Goal: Task Accomplishment & Management: Manage account settings

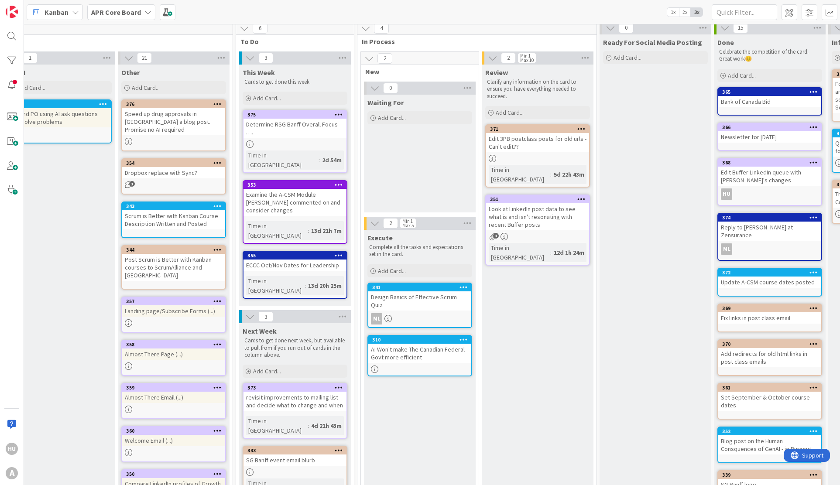
scroll to position [5, 633]
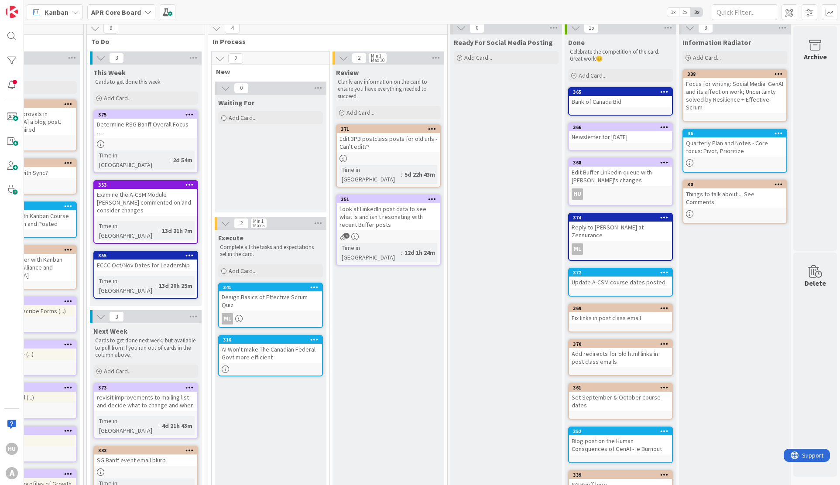
click at [365, 209] on div "Look at LinkedIn post data to see what is and isn't resonating with recent Buff…" at bounding box center [388, 216] width 103 height 27
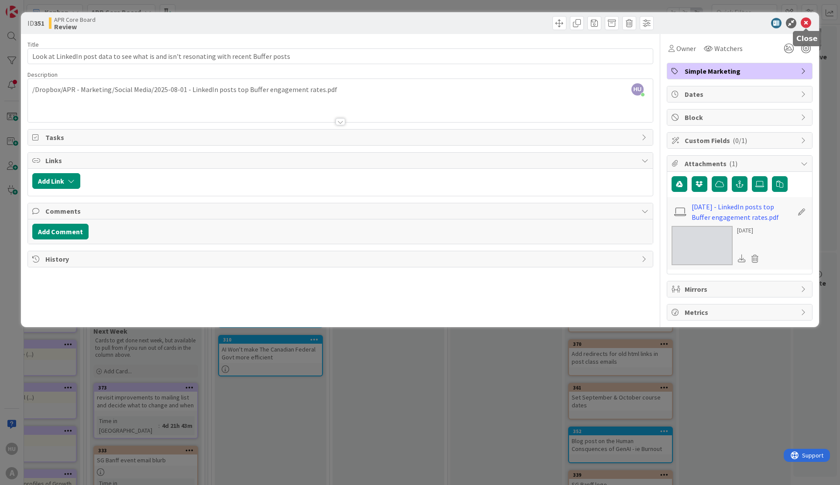
click at [808, 22] on icon at bounding box center [806, 23] width 10 height 10
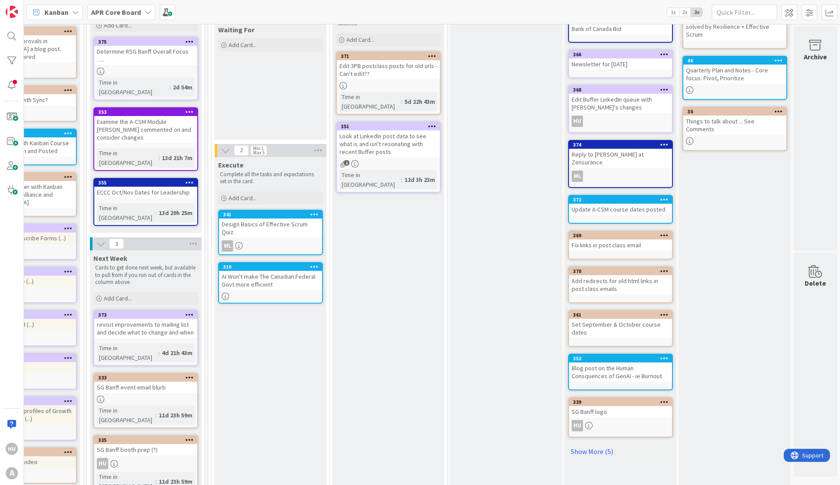
scroll to position [66, 633]
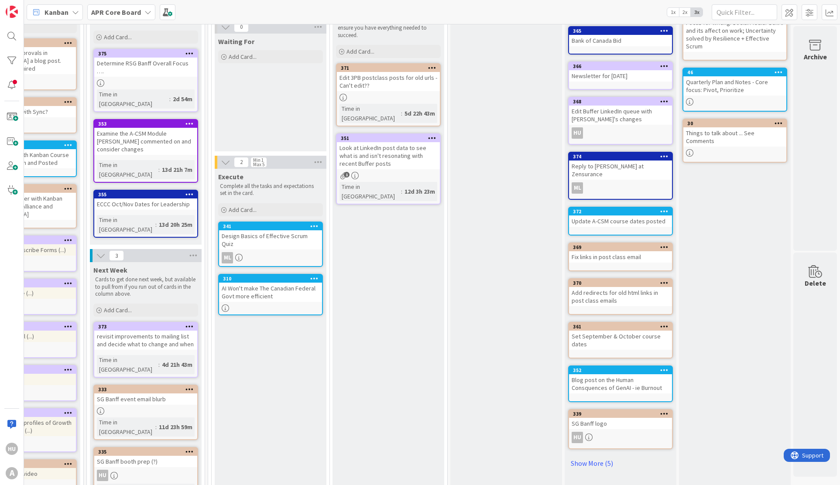
click at [128, 394] on div "SG Banff event email blurb" at bounding box center [145, 399] width 103 height 11
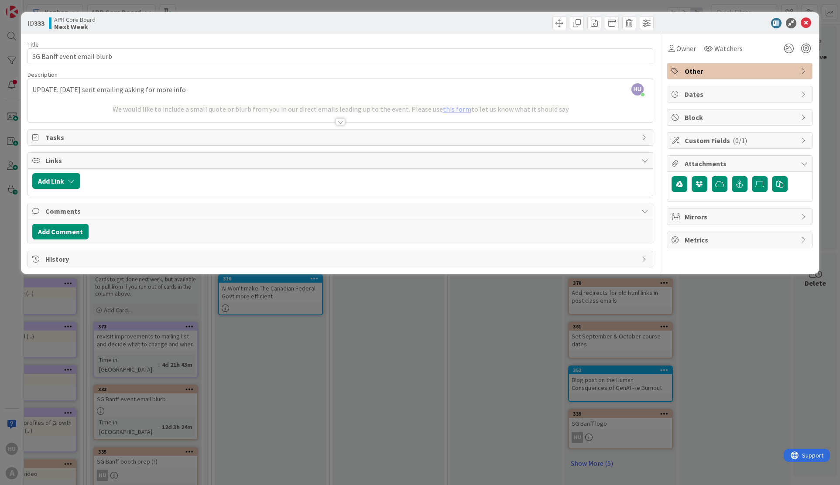
click at [338, 121] on div at bounding box center [340, 121] width 10 height 7
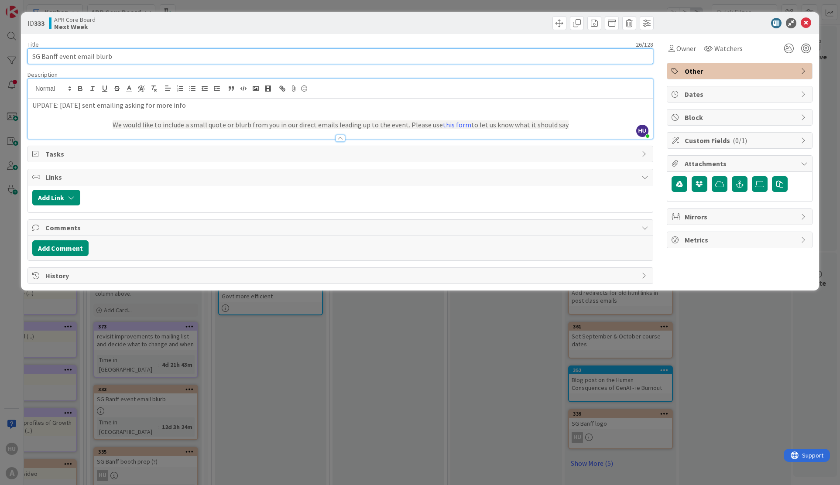
click at [122, 58] on input "SG Banff event email blurb" at bounding box center [340, 56] width 626 height 16
type input "SG Banff event email blurb _ URGENT - Missed deadline (oops!)"
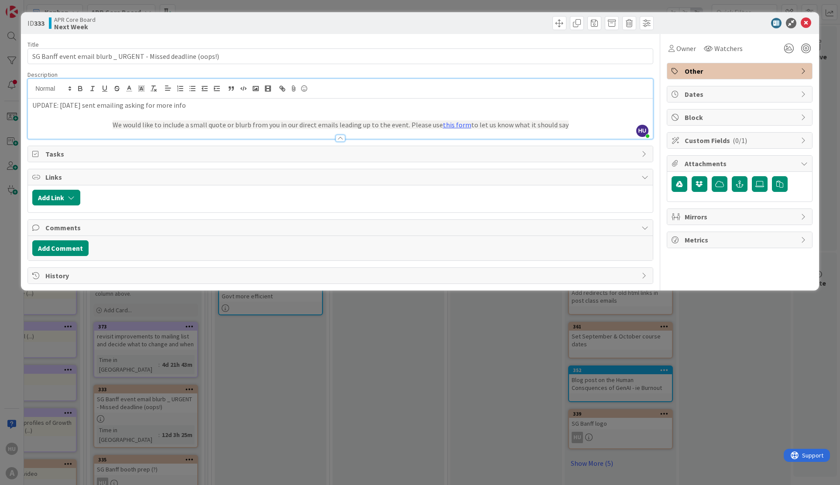
click at [52, 107] on p "UPDATE: [DATE] sent emailing asking for more info" at bounding box center [340, 105] width 616 height 10
drag, startPoint x: 268, startPoint y: 140, endPoint x: 268, endPoint y: 132, distance: 7.4
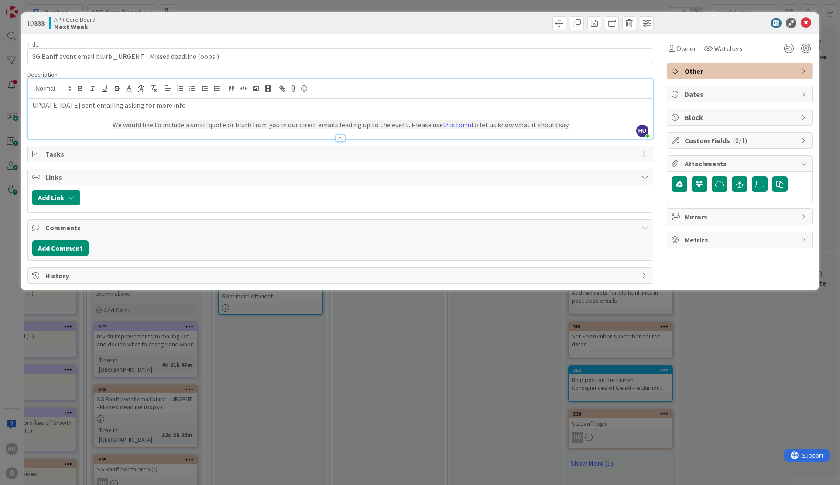
click at [268, 140] on div "Title 61 / 128 SG Banff event email blurb _ URGENT - Missed deadline (oops!) De…" at bounding box center [340, 159] width 626 height 250
click at [260, 119] on p at bounding box center [340, 115] width 616 height 10
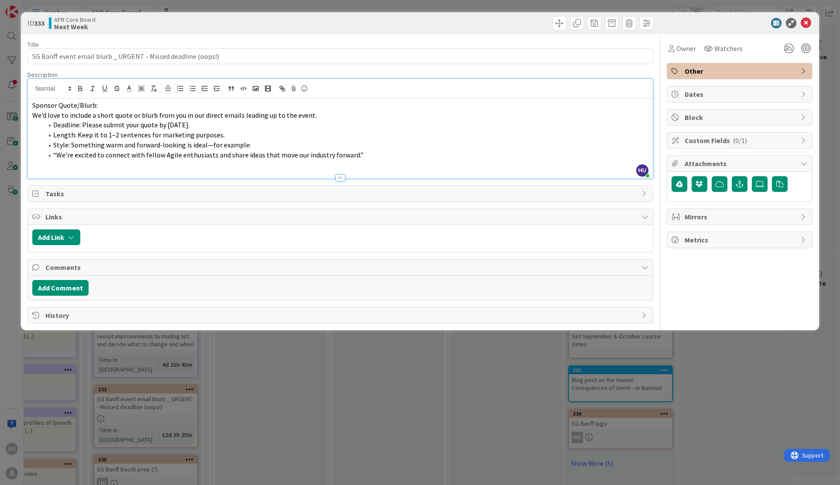
click at [684, 94] on div "Dates" at bounding box center [739, 94] width 145 height 16
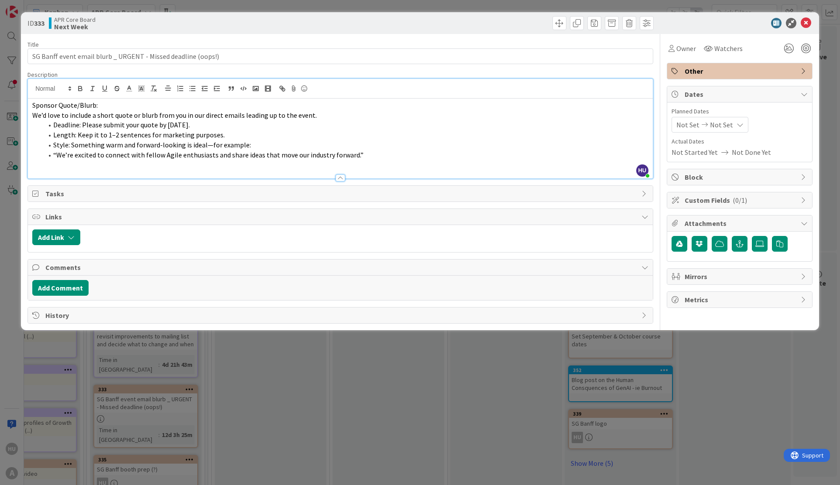
click at [691, 127] on span "Not Set" at bounding box center [687, 125] width 23 height 10
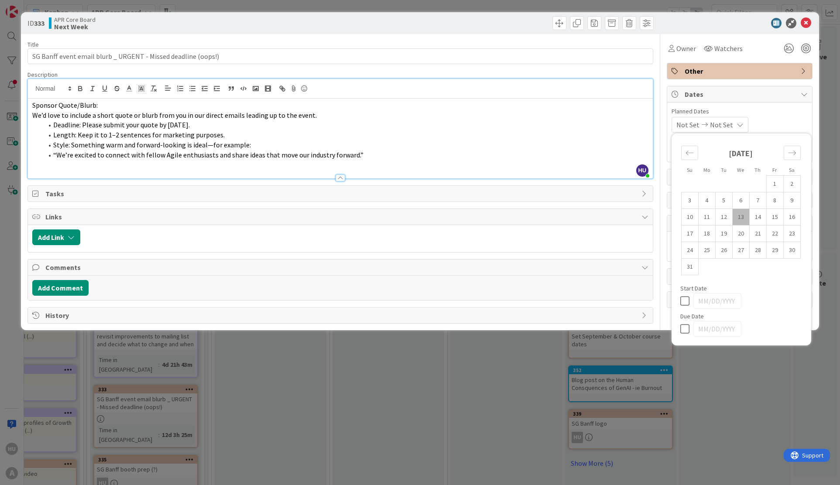
click at [691, 127] on span "Not Set" at bounding box center [687, 125] width 23 height 10
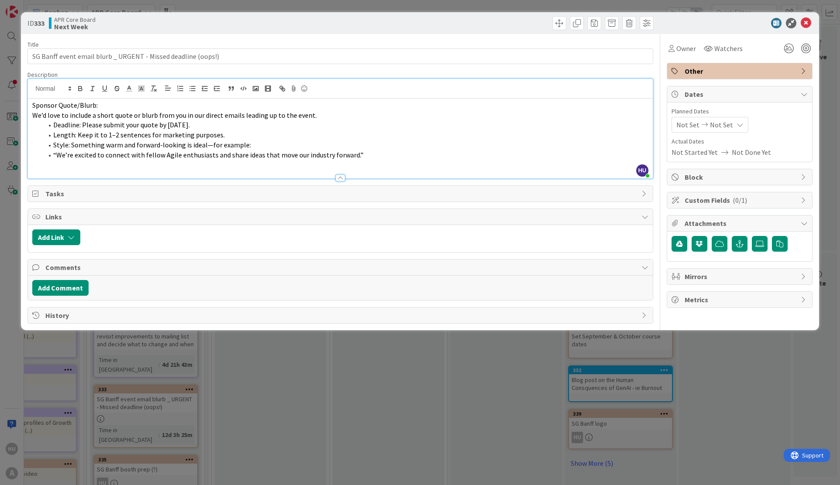
click at [698, 75] on span "Other" at bounding box center [740, 71] width 112 height 10
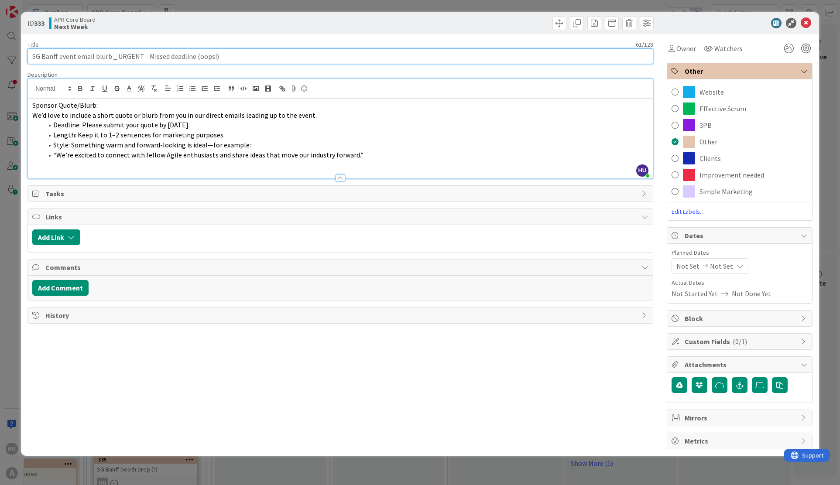
click at [251, 53] on input "SG Banff event email blurb _ URGENT - Missed deadline (oops!)" at bounding box center [340, 56] width 626 height 16
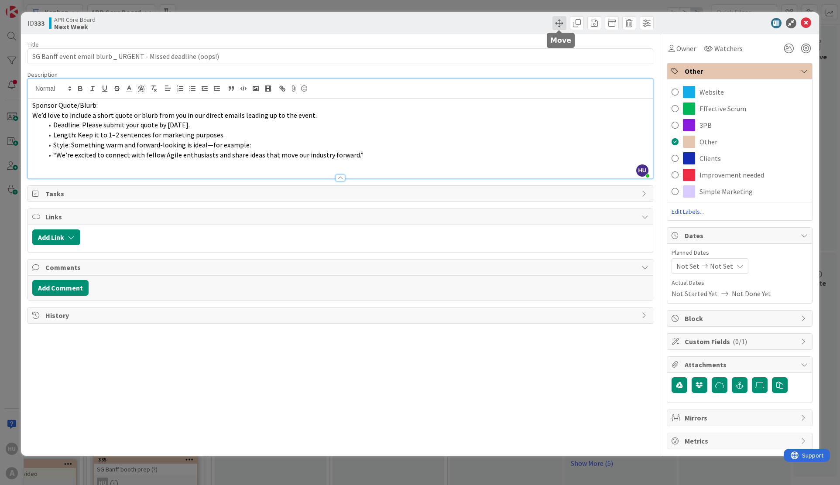
click at [558, 23] on span at bounding box center [559, 23] width 14 height 14
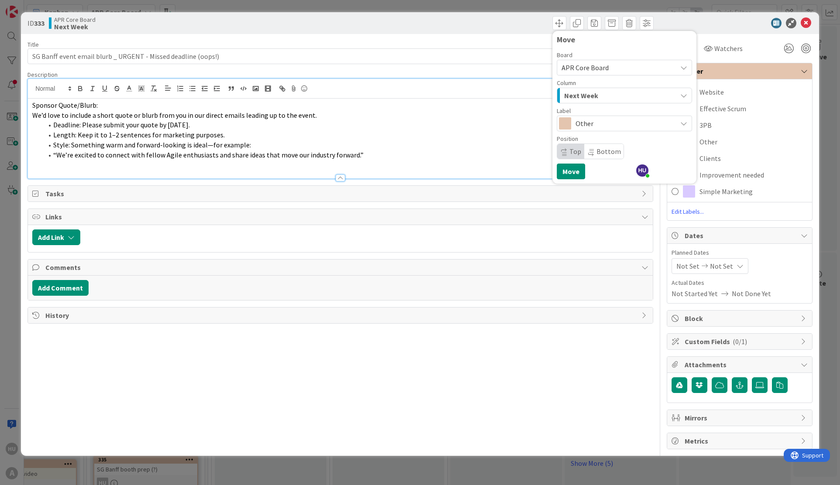
click at [568, 96] on span "Next Week" at bounding box center [581, 95] width 34 height 11
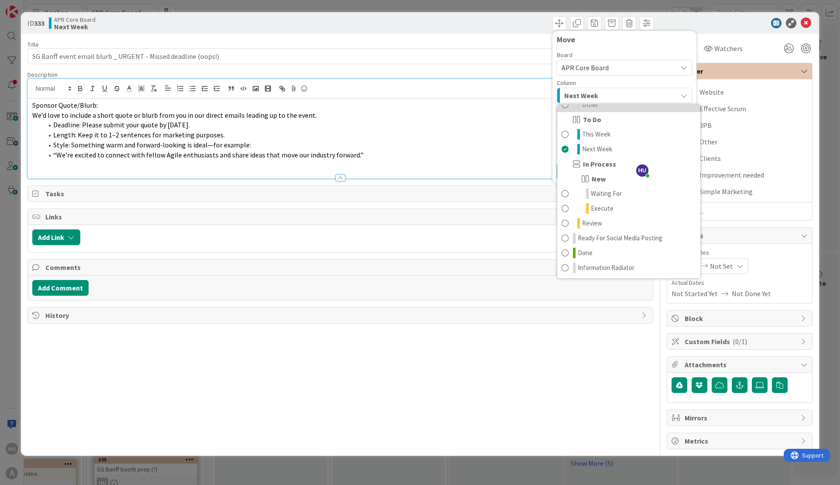
scroll to position [100, 0]
click at [587, 209] on icon at bounding box center [587, 208] width 3 height 10
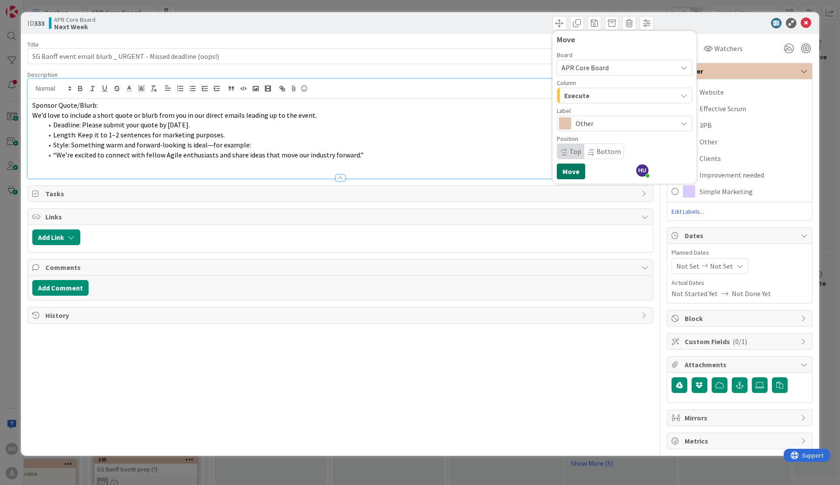
click at [573, 172] on button "Move" at bounding box center [571, 172] width 28 height 16
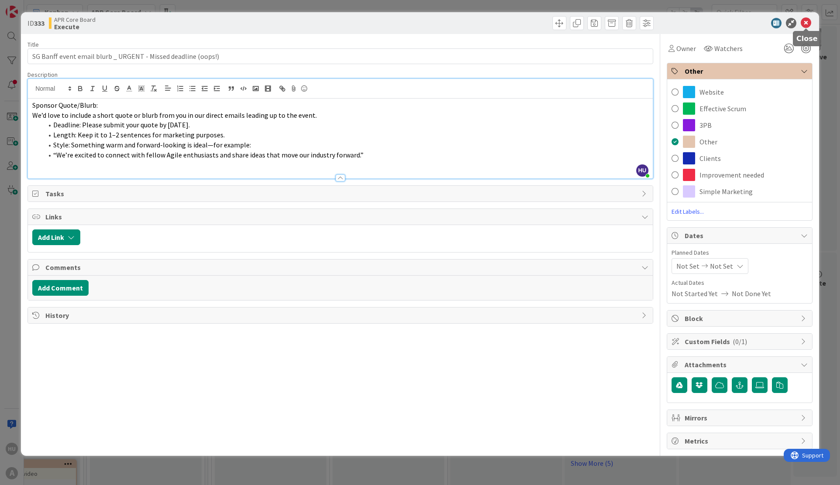
click at [805, 23] on icon at bounding box center [806, 23] width 10 height 10
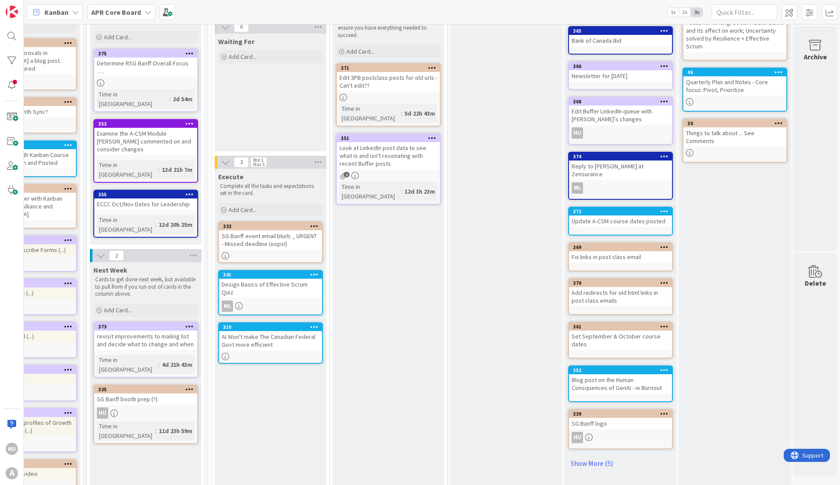
click at [120, 407] on div "HU" at bounding box center [145, 412] width 103 height 11
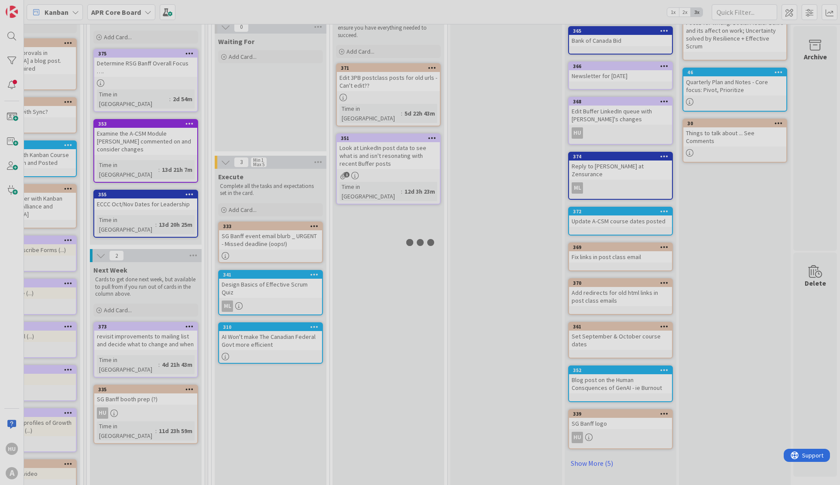
click at [120, 353] on div "4 Backlog Cards that are just ideas and still need to be thought about before g…" at bounding box center [432, 254] width 816 height 461
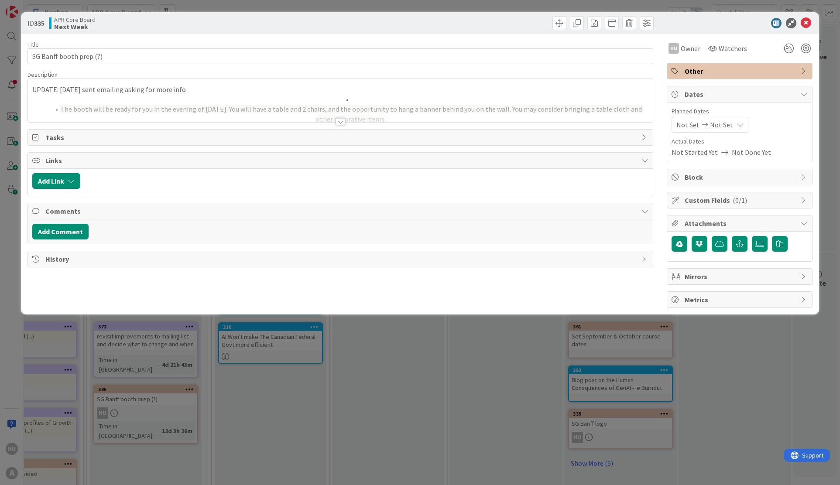
click at [50, 88] on div "UPDATE: [DATE] sent emailing asking for more info The booth will be ready for y…" at bounding box center [340, 100] width 625 height 43
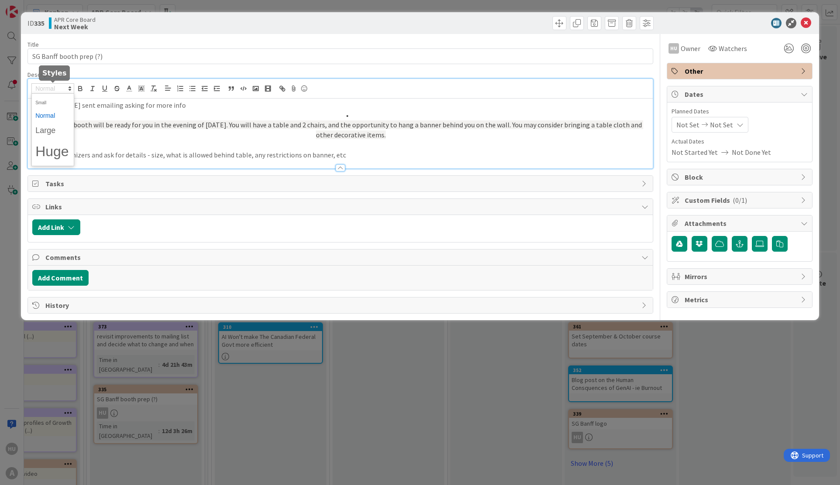
click at [50, 88] on span at bounding box center [52, 88] width 43 height 10
click at [305, 118] on li at bounding box center [346, 115] width 606 height 10
click at [352, 156] on p "Contact organizers and ask for details - size, what is allowed behind table, an…" at bounding box center [340, 155] width 616 height 10
click at [34, 104] on p "UPDATE: [DATE] sent emailing asking for more info" at bounding box center [340, 105] width 616 height 10
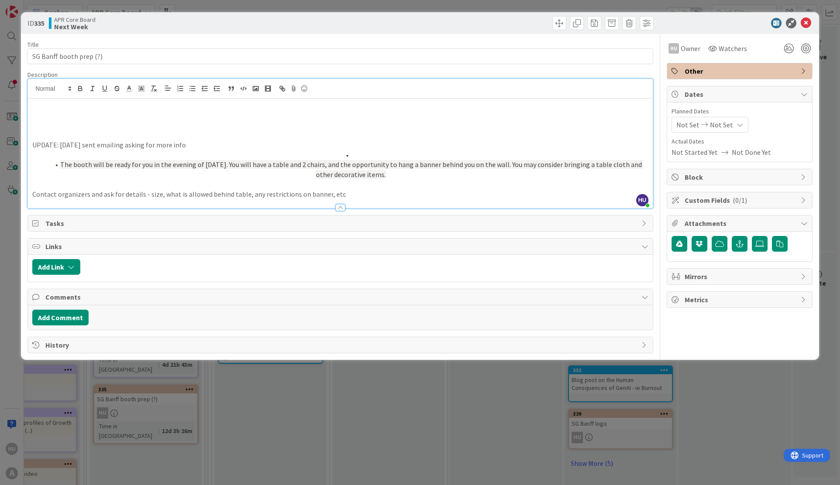
click at [48, 107] on p at bounding box center [340, 105] width 616 height 10
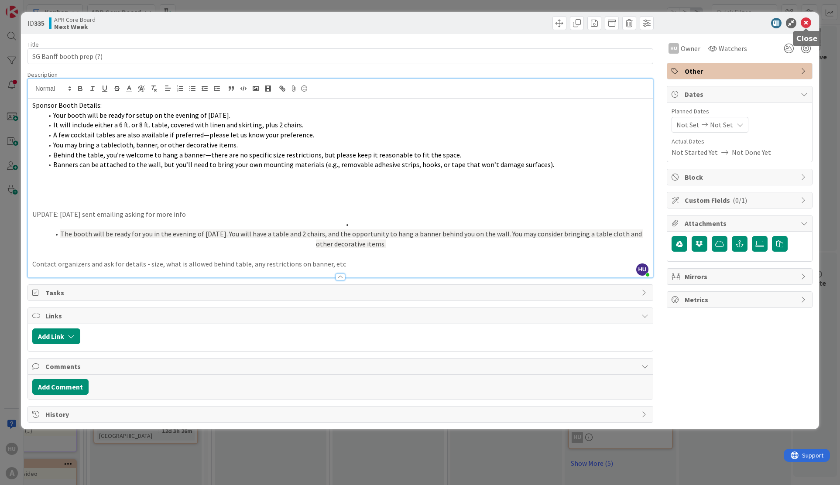
click at [805, 23] on icon at bounding box center [806, 23] width 10 height 10
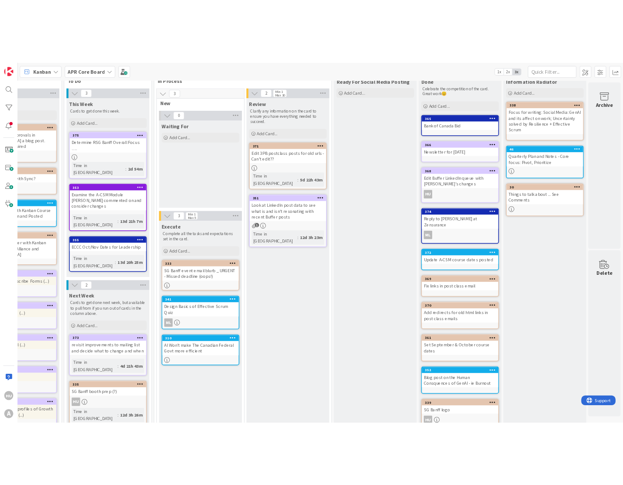
scroll to position [0, 633]
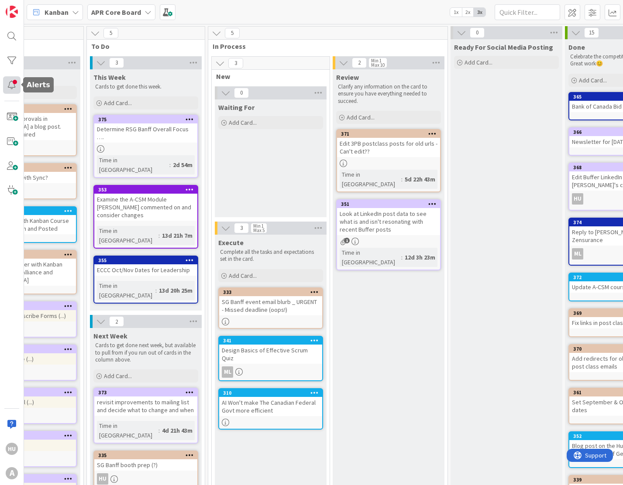
click at [9, 85] on div at bounding box center [11, 84] width 17 height 17
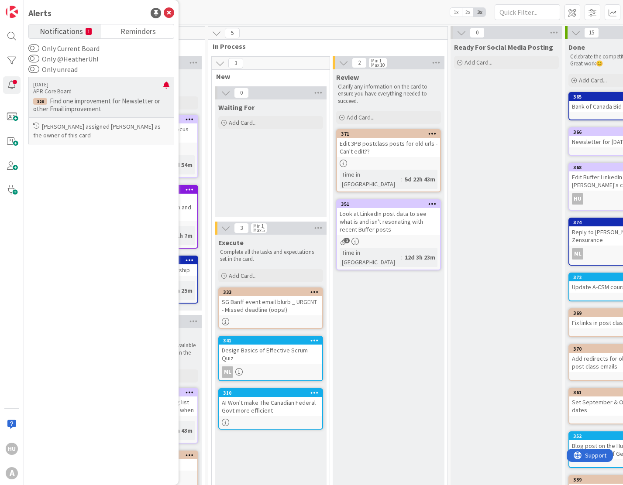
click at [93, 95] on p "APR Core Board" at bounding box center [98, 92] width 130 height 8
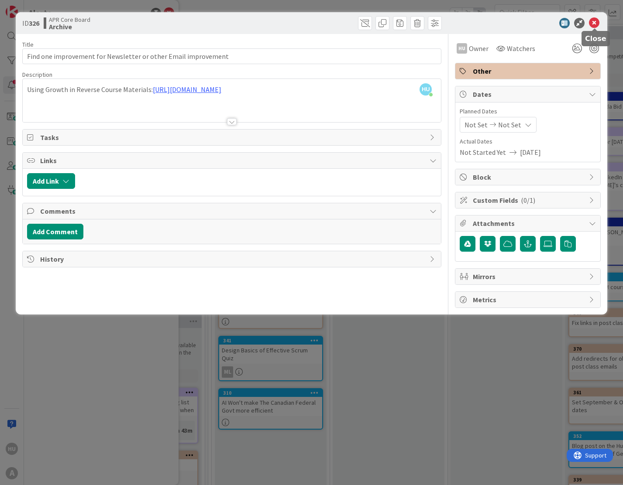
click at [595, 21] on icon at bounding box center [594, 23] width 10 height 10
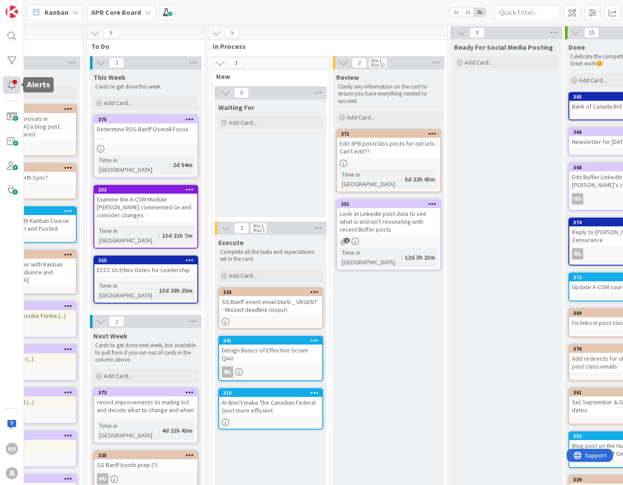
click at [10, 86] on div at bounding box center [11, 84] width 17 height 17
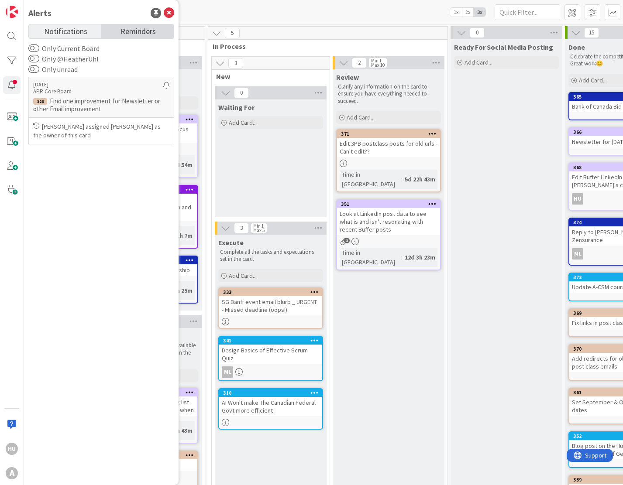
click at [136, 29] on span "Reminders" at bounding box center [137, 30] width 35 height 12
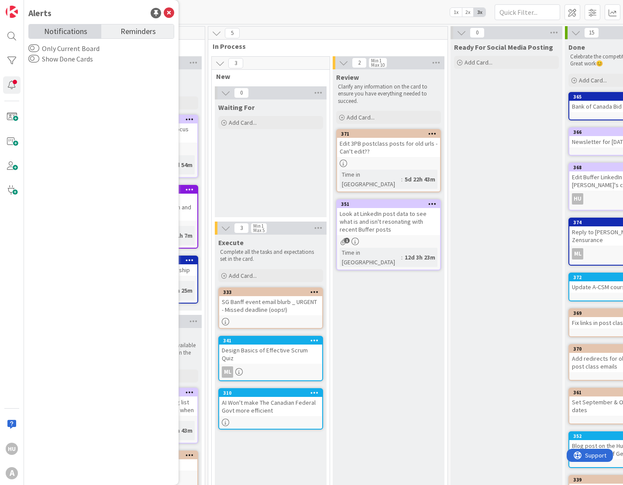
click at [67, 31] on span "Notifications" at bounding box center [65, 30] width 43 height 12
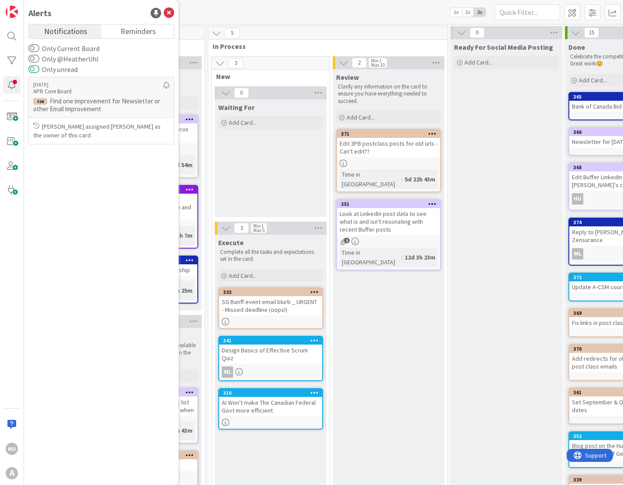
click at [36, 70] on button "Only unread" at bounding box center [33, 69] width 11 height 9
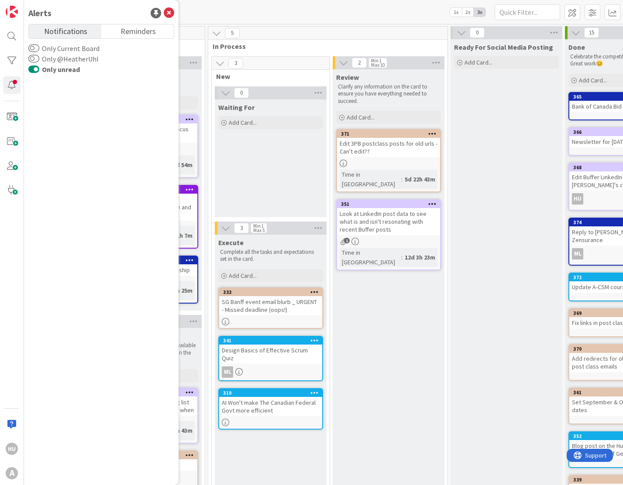
click at [36, 70] on button "Only unread" at bounding box center [33, 69] width 11 height 9
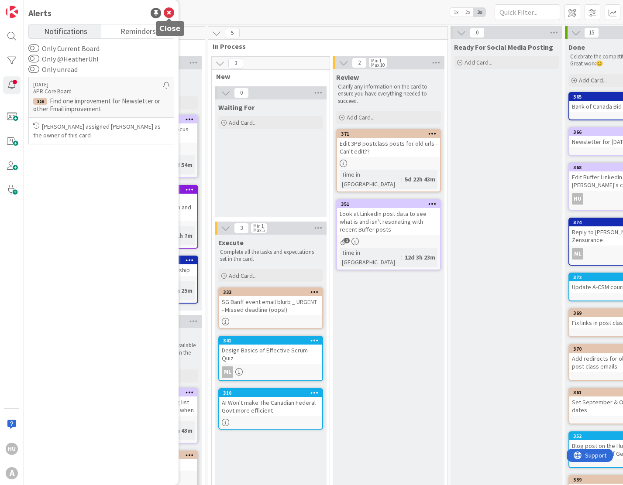
click at [169, 17] on icon at bounding box center [169, 13] width 10 height 10
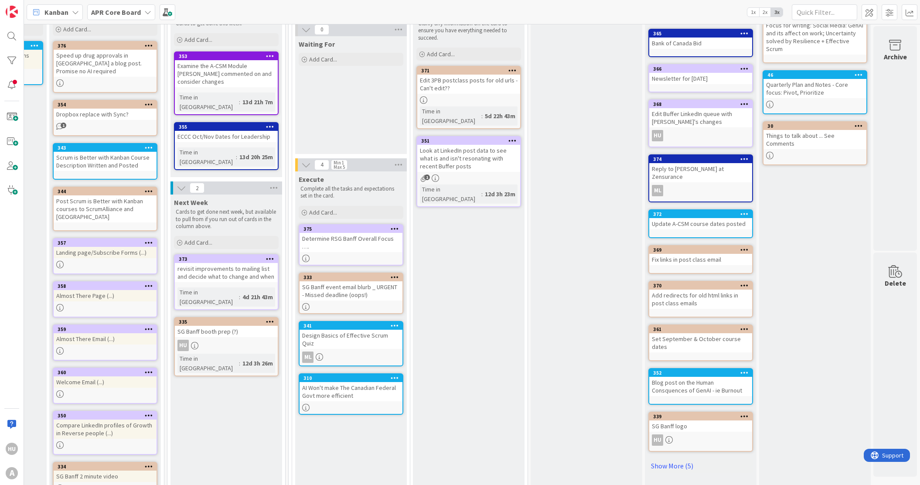
scroll to position [62, 553]
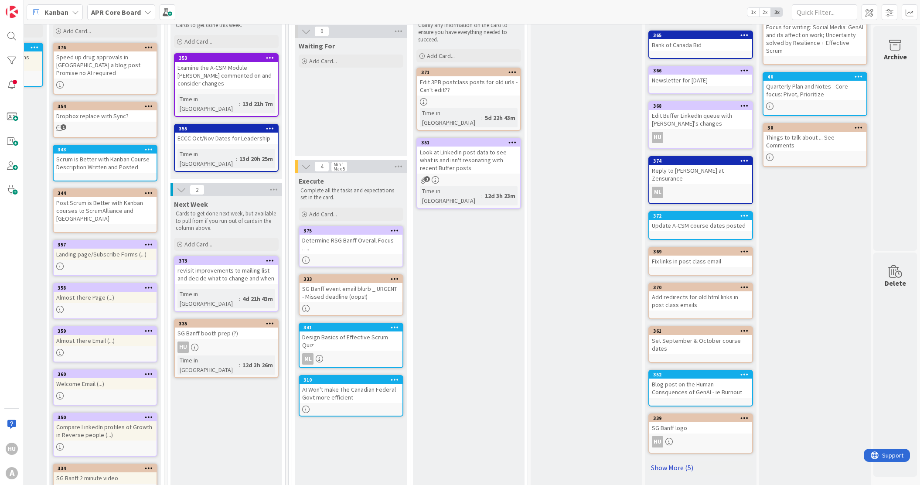
click at [673, 461] on link "Show More (5)" at bounding box center [701, 468] width 105 height 14
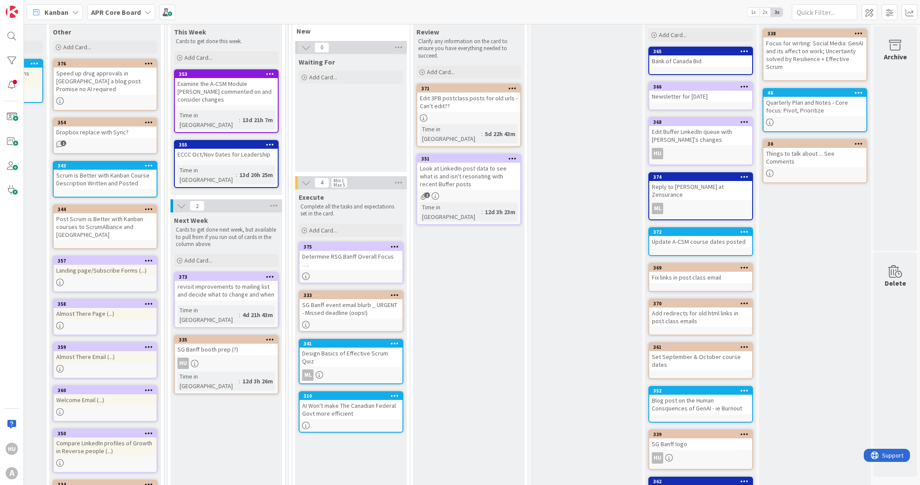
scroll to position [22, 553]
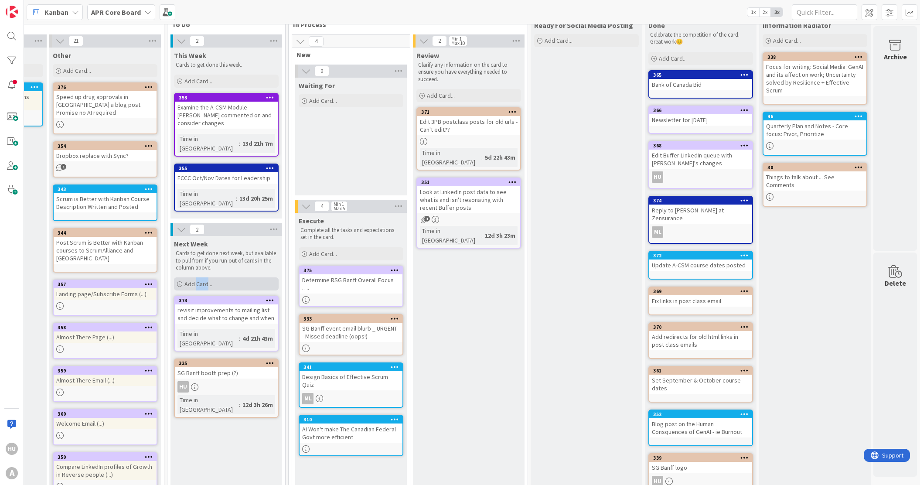
click at [207, 280] on span "Add Card..." at bounding box center [199, 284] width 28 height 8
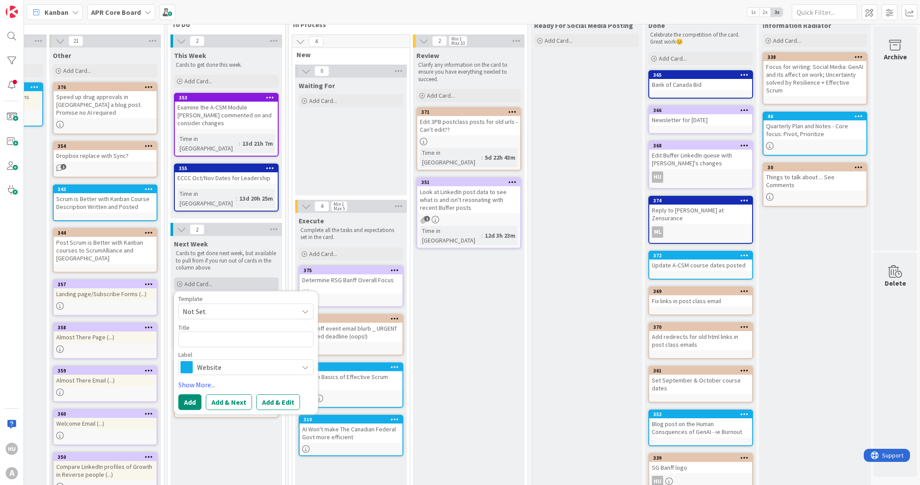
type textarea "x"
type textarea "f"
type textarea "x"
type textarea "fi"
type textarea "x"
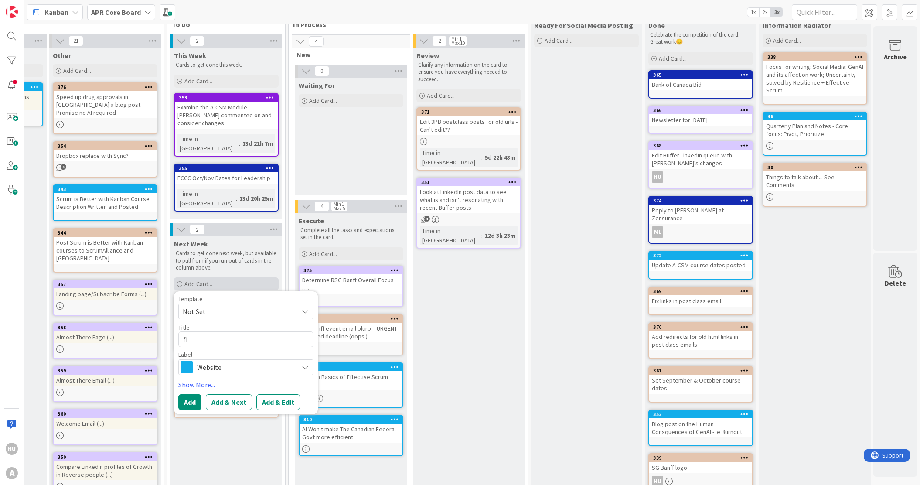
type textarea "fix"
type textarea "x"
type textarea "fix"
type textarea "x"
type textarea "fix h"
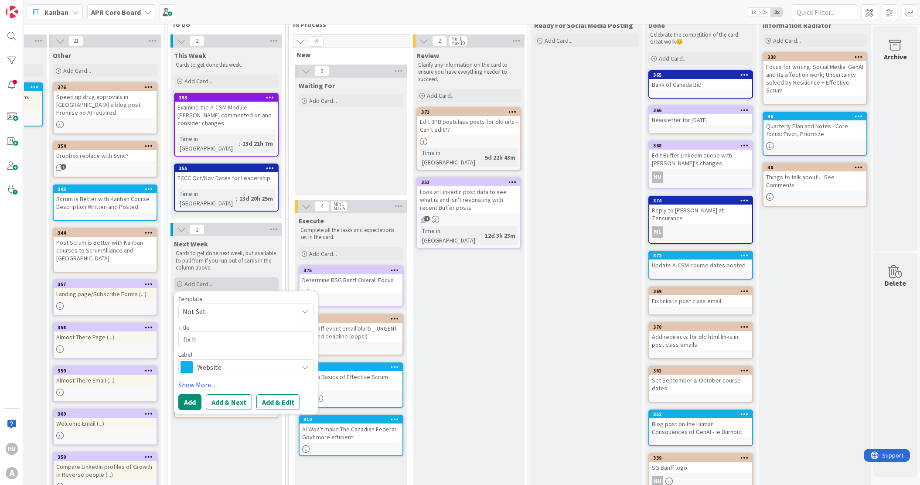
type textarea "x"
type textarea "fix htm"
type textarea "x"
type textarea "fix html"
type textarea "x"
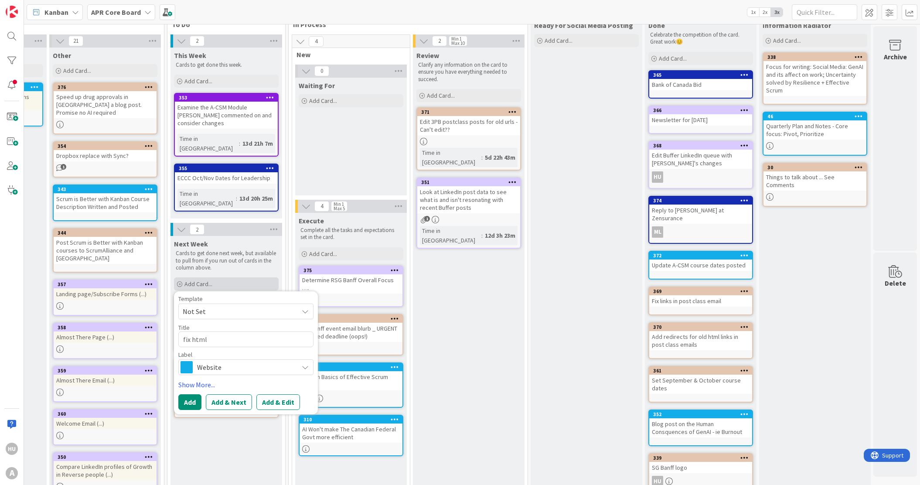
type textarea "fix html"
type textarea "x"
type textarea "fix html l"
type textarea "x"
type textarea "fix html [PERSON_NAME]"
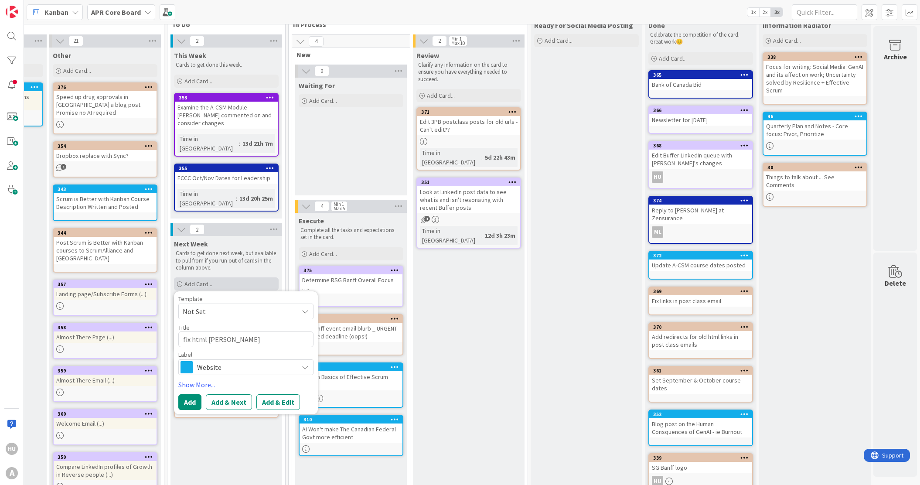
type textarea "x"
type textarea "fix html links"
type textarea "x"
type textarea "fix html links"
type textarea "x"
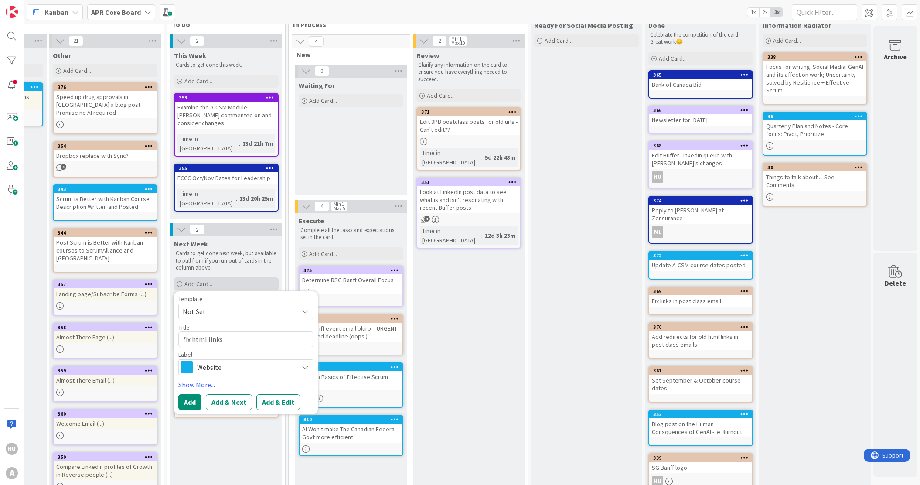
type textarea "fix html links i"
type textarea "x"
type textarea "fix html links in"
type textarea "x"
type textarea "fix html links in"
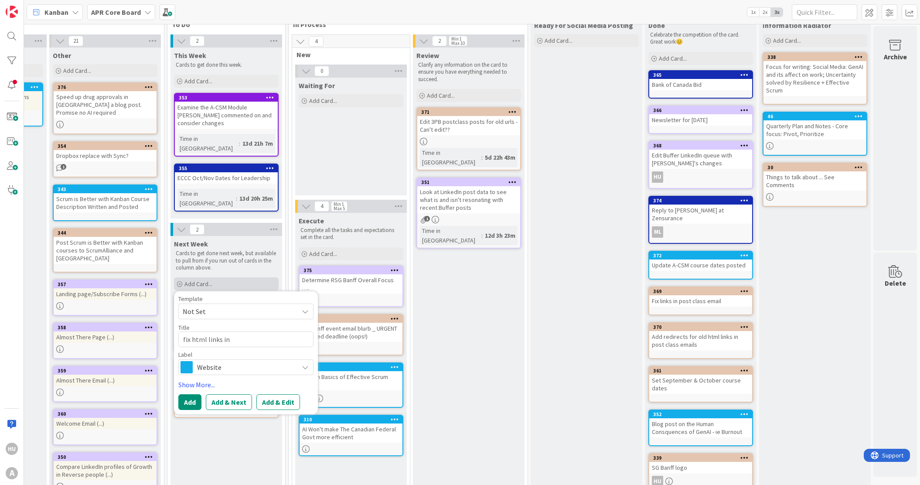
type textarea "x"
type textarea "fix html links in C"
type textarea "x"
type textarea "fix html links in CS"
type textarea "x"
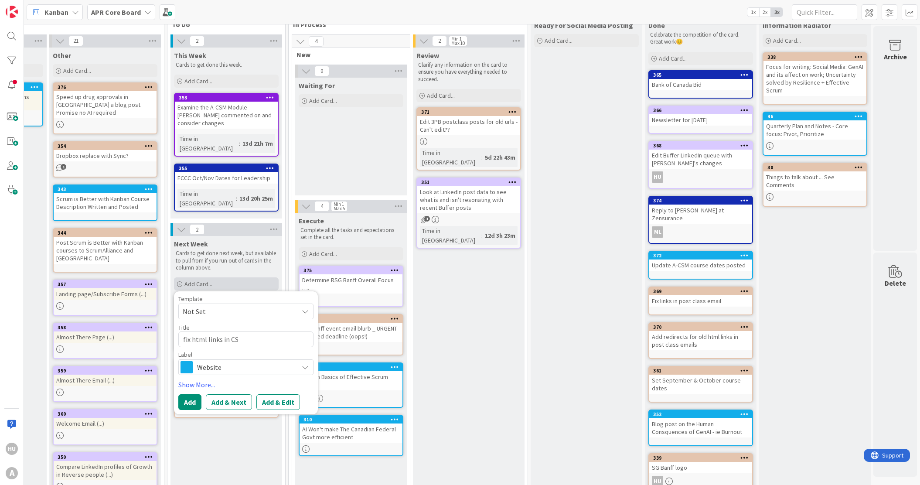
type textarea "fix html links in CSM"
type textarea "x"
type textarea "fix html links in CSM"
type textarea "x"
type textarea "fix html links in CSM p"
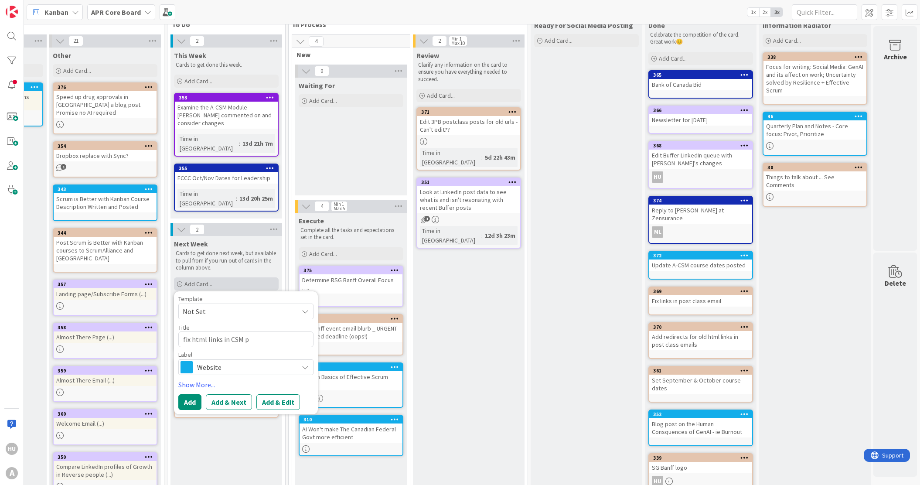
type textarea "x"
type textarea "fix html links in CSM po"
type textarea "x"
type textarea "fix html links in CSM pos"
type textarea "x"
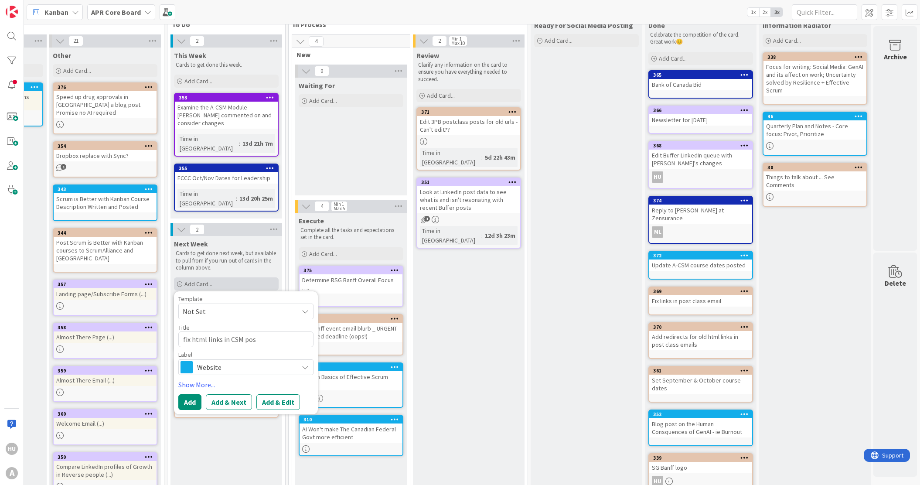
type textarea "fix html links in CSM post"
type textarea "x"
type textarea "fix html links in CSM post"
type textarea "x"
type textarea "fix html links in CSM post l"
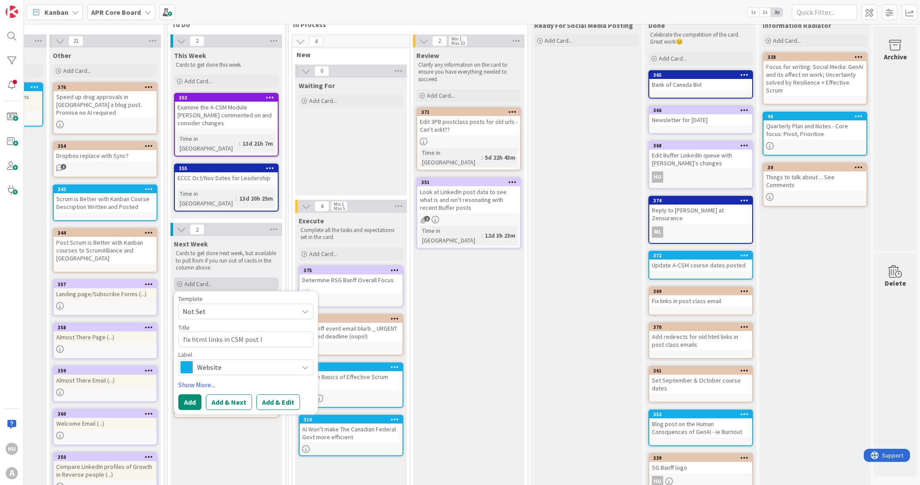
type textarea "x"
type textarea "fix html links in CSM post lca"
type textarea "x"
type textarea "fix html links in CSM post lcas"
type textarea "x"
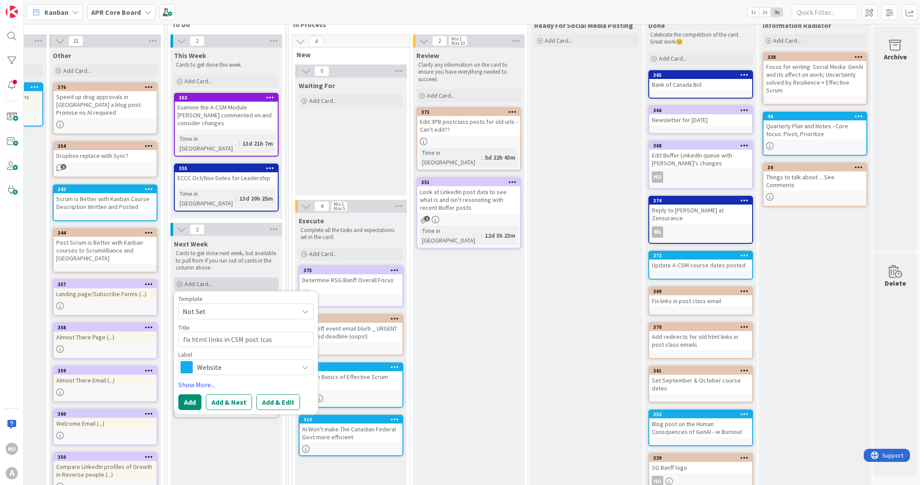
type textarea "fix html links in CSM post lca"
type textarea "x"
type textarea "fix html links in CSM post lc"
type textarea "x"
type textarea "fix html links in CSM post l"
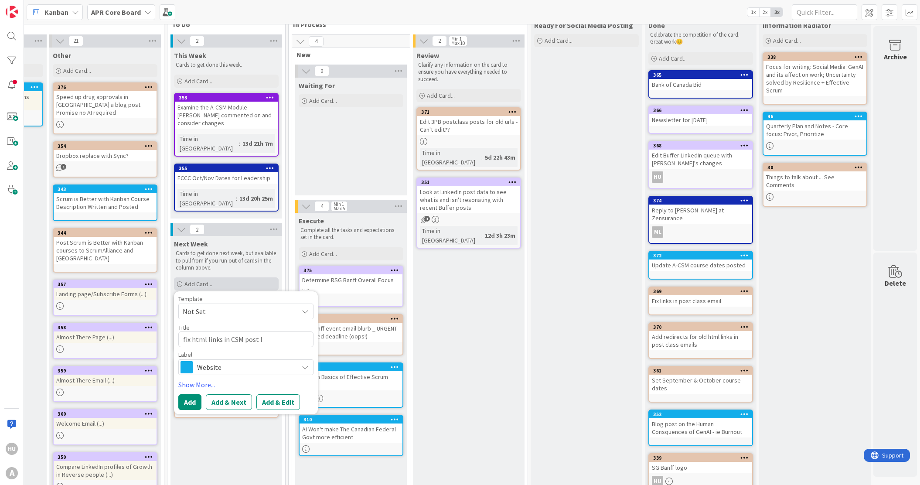
type textarea "x"
type textarea "fix html links in CSM post"
type textarea "x"
type textarea "fix html links in CSM post c"
type textarea "x"
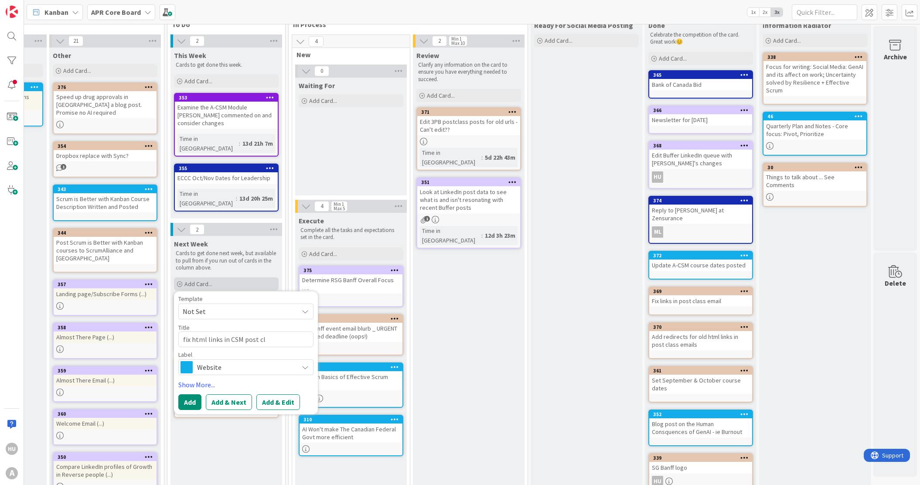
type textarea "fix html links in CSM post cla"
type textarea "x"
type textarea "fix html links in CSM post clas"
type textarea "x"
type textarea "fix html links in CSM post class"
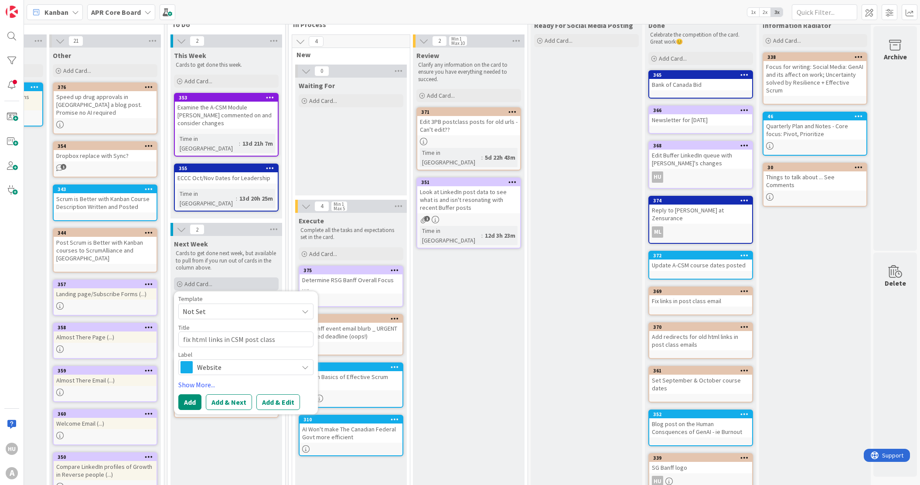
type textarea "x"
type textarea "fix html links in CSM post class"
type textarea "x"
type textarea "fix html links in CSM post class e"
type textarea "x"
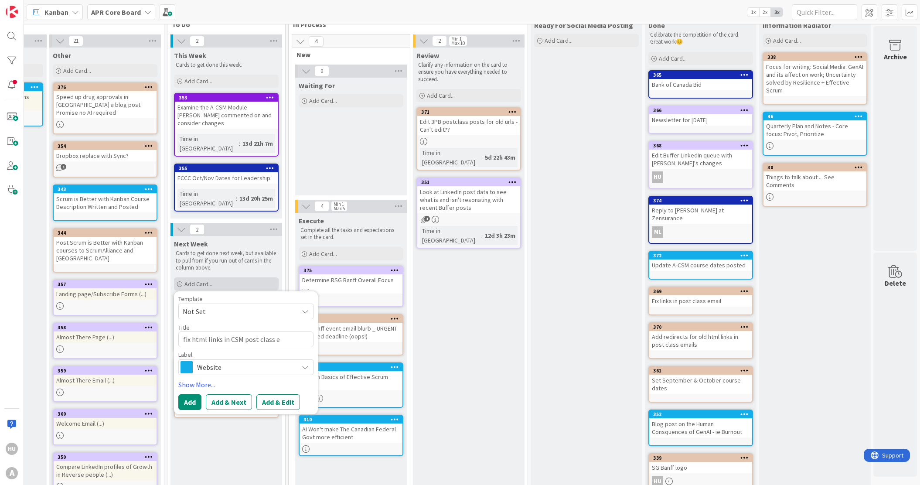
type textarea "fix html links in CSM post class em"
type textarea "x"
type textarea "fix html links in CSM post class ema"
type textarea "x"
type textarea "fix html links in CSM post class emai"
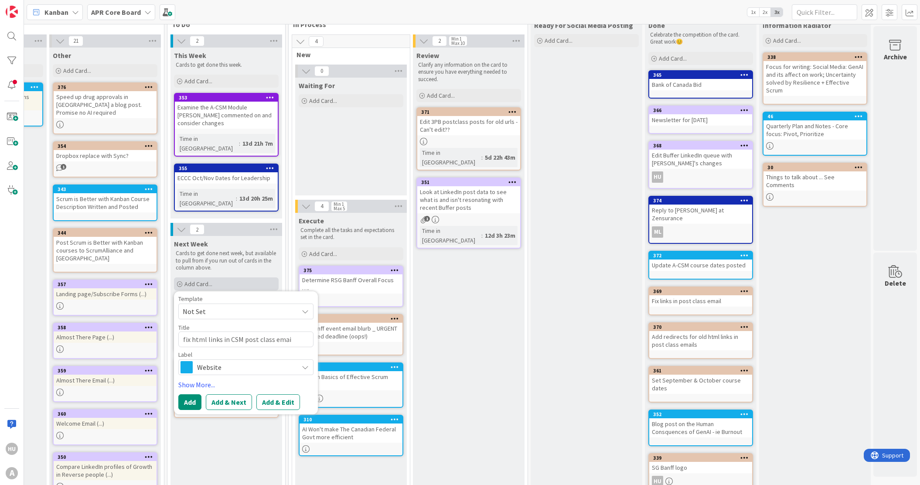
type textarea "x"
type textarea "fix html links in CSM post class email"
type textarea "x"
type textarea "fix html links in CSM post class email"
type textarea "x"
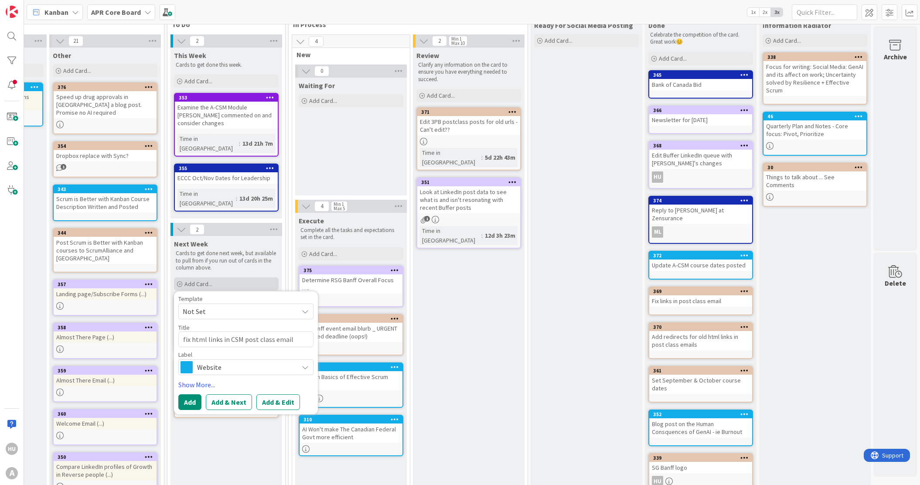
type textarea "fix html links in CSM post class email s"
type textarea "x"
type textarea "fix html links in CSM post class email se"
type textarea "x"
type textarea "fix html links in CSM post class email ser"
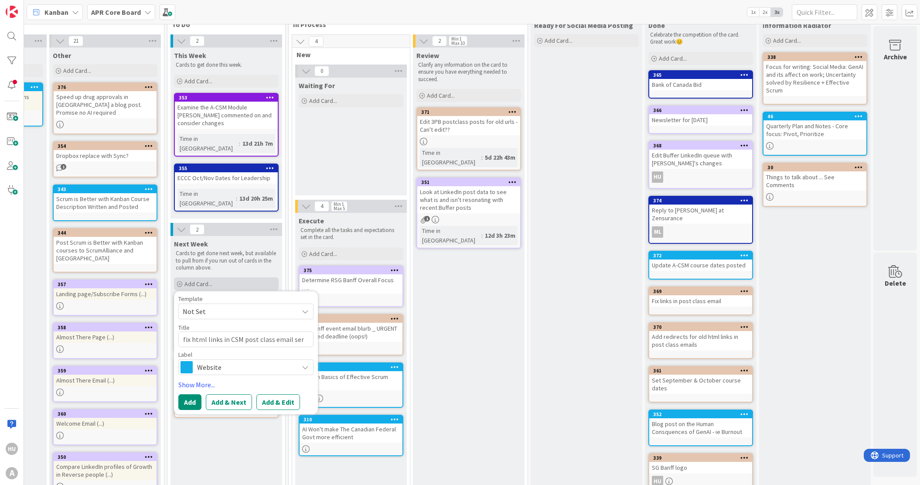
type textarea "x"
type textarea "fix html links in CSM post class email seri"
type textarea "x"
type textarea "fix html links in CSM post class email serie"
type textarea "x"
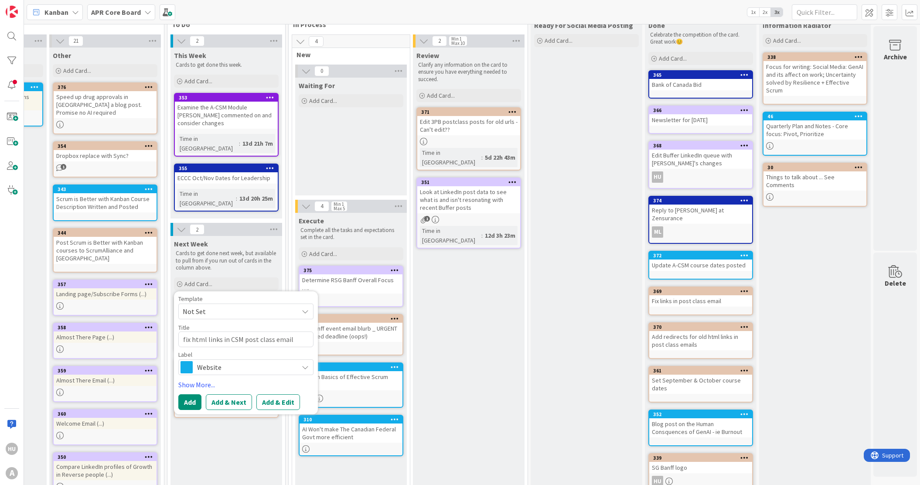
type textarea "fix html links in CSM post class email series"
click at [208, 361] on span "Website" at bounding box center [245, 367] width 97 height 12
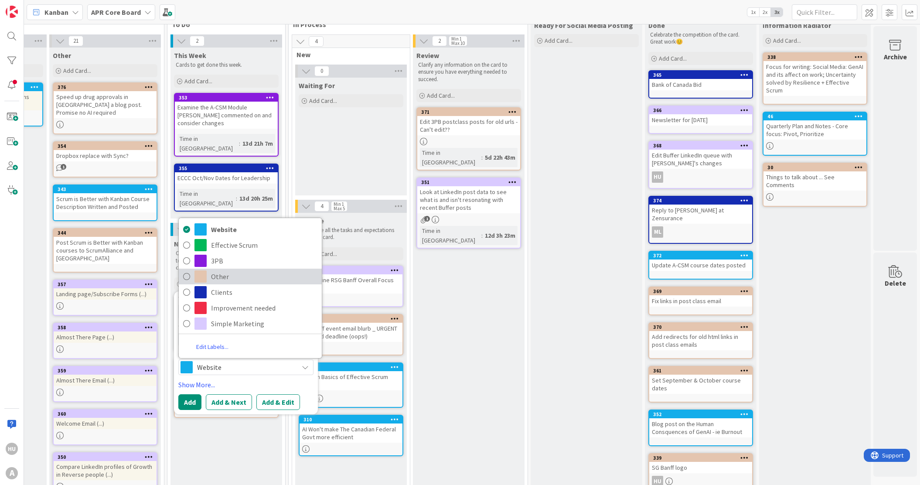
click at [229, 270] on span "Other" at bounding box center [264, 276] width 106 height 13
type textarea "x"
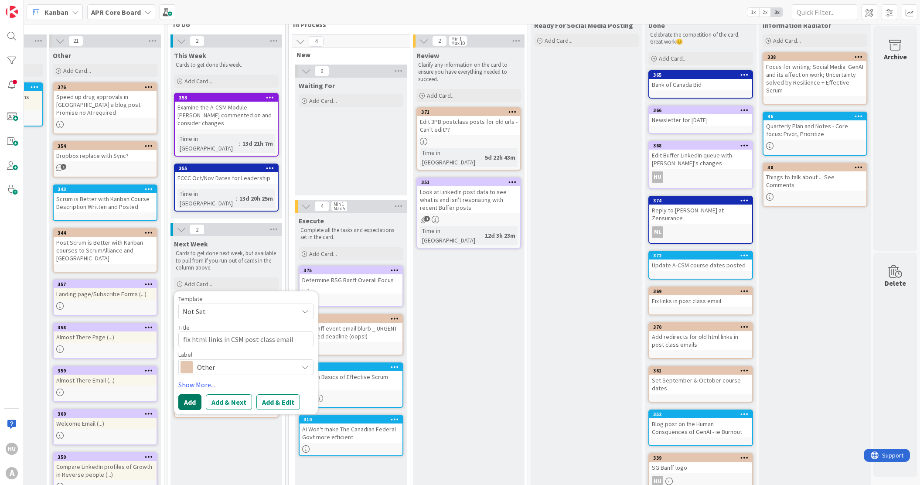
click at [190, 394] on button "Add" at bounding box center [189, 402] width 23 height 16
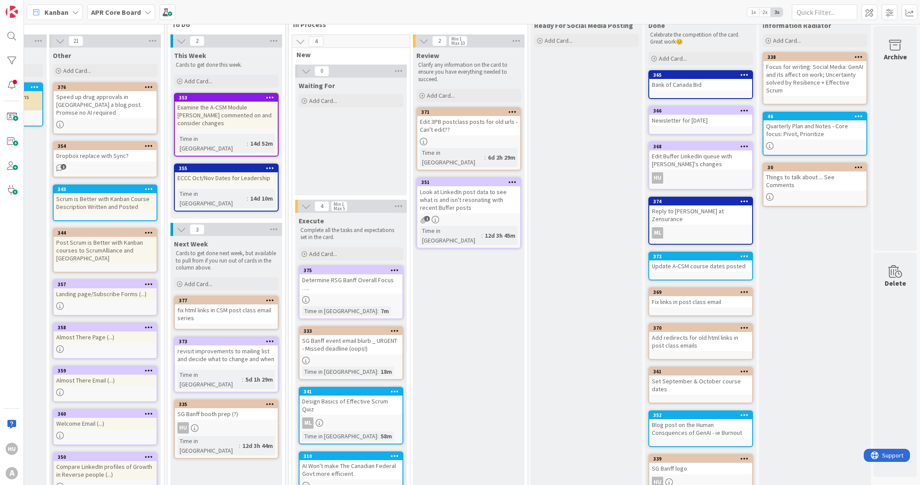
click at [449, 118] on div "Edit 3PB postclass posts for old urls - Can't edit??" at bounding box center [468, 125] width 103 height 19
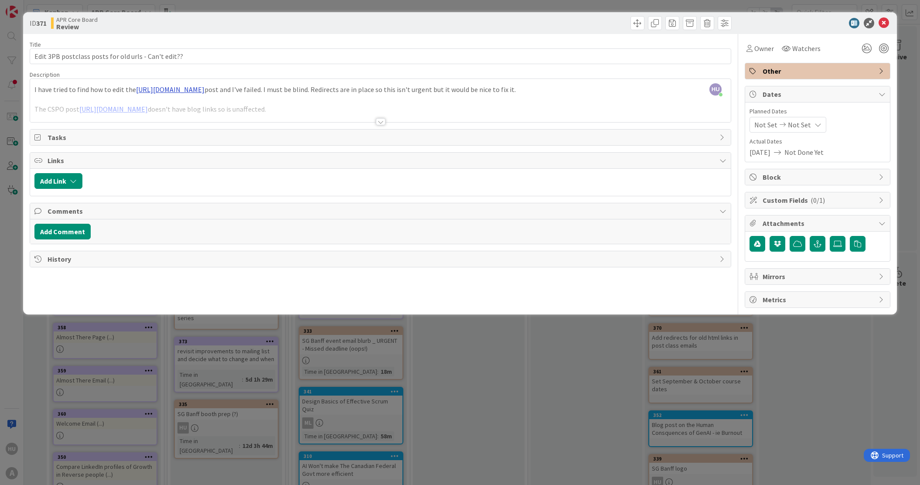
click at [345, 88] on div "HU [PERSON_NAME] just joined I have tried to find how to edit the [URL][DOMAIN_…" at bounding box center [380, 100] width 701 height 43
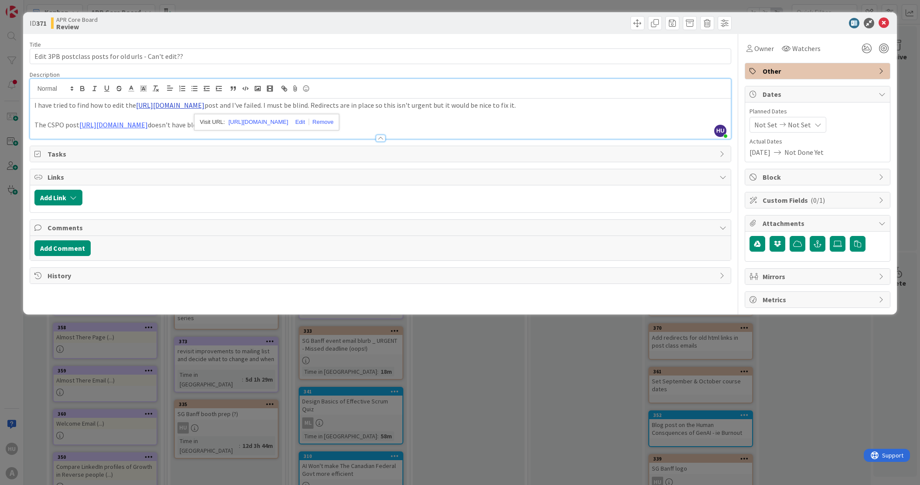
click at [205, 104] on link "[URL][DOMAIN_NAME]" at bounding box center [170, 105] width 68 height 9
click at [255, 122] on link "[URL][DOMAIN_NAME]" at bounding box center [259, 121] width 60 height 11
click at [884, 25] on icon at bounding box center [884, 23] width 10 height 10
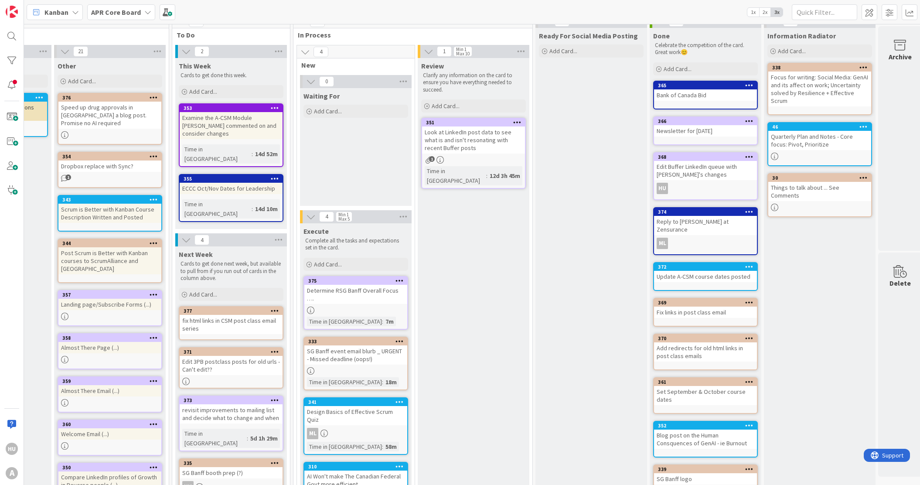
scroll to position [0, 548]
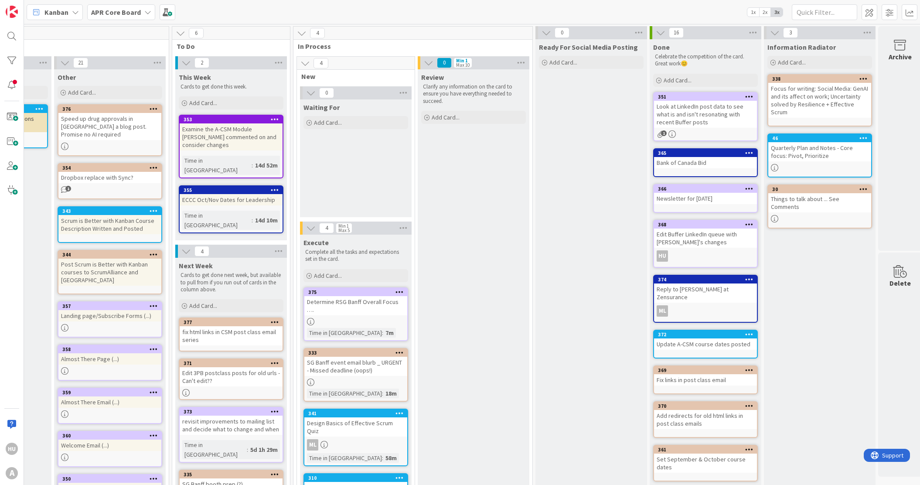
click at [342, 304] on div "Determine RSG Banff Overall Focus …." at bounding box center [356, 305] width 103 height 19
click at [342, 304] on div "4 Backlog Cards that are just ideas and still need to be thought about before g…" at bounding box center [472, 254] width 896 height 461
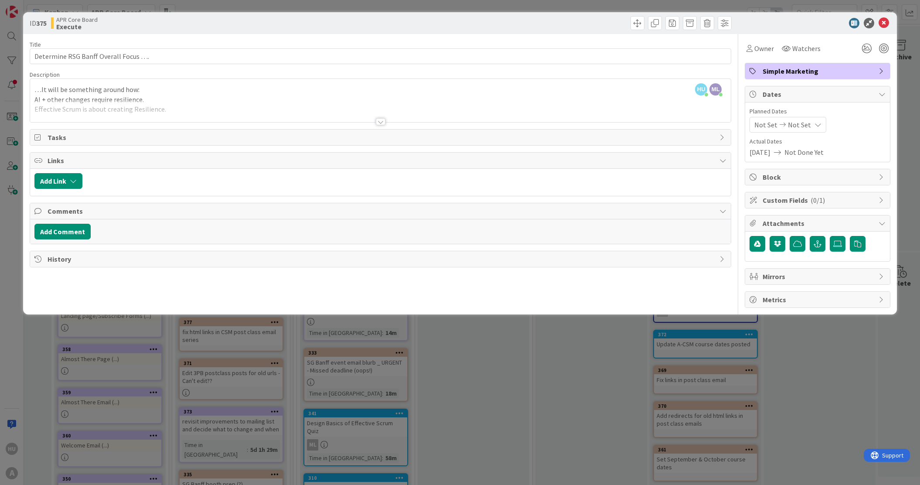
drag, startPoint x: 381, startPoint y: 122, endPoint x: 387, endPoint y: 160, distance: 38.3
click at [387, 160] on div "Title 36 / 128 Determine RSG Banff Overall Focus …. Description [PERSON_NAME] j…" at bounding box center [381, 171] width 702 height 274
drag, startPoint x: 379, startPoint y: 122, endPoint x: 378, endPoint y: 150, distance: 28.0
click at [378, 150] on div "Title 36 / 128 Determine RSG Banff Overall Focus …. Description [PERSON_NAME] j…" at bounding box center [381, 171] width 702 height 274
click at [387, 312] on div "ID 375 APR Core Board Execute Title 36 / 128 Determine RSG Banff Overall Focus …" at bounding box center [460, 163] width 875 height 302
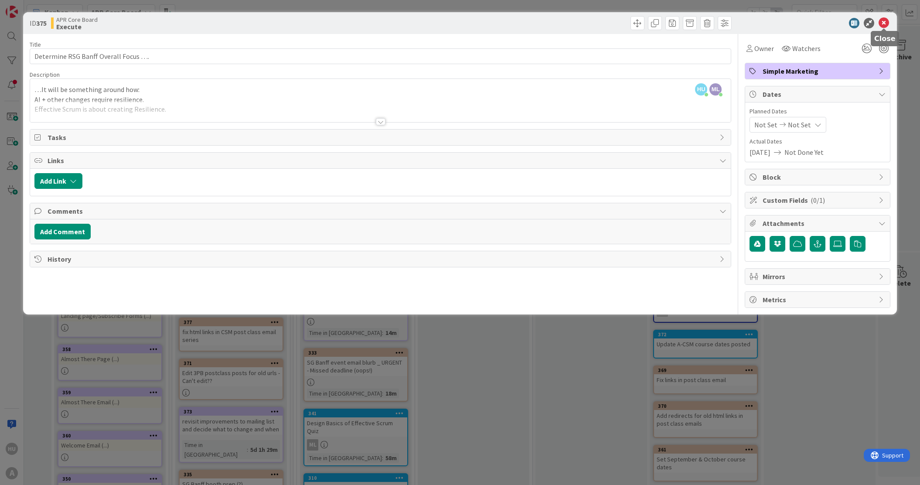
click at [884, 23] on icon at bounding box center [884, 23] width 10 height 10
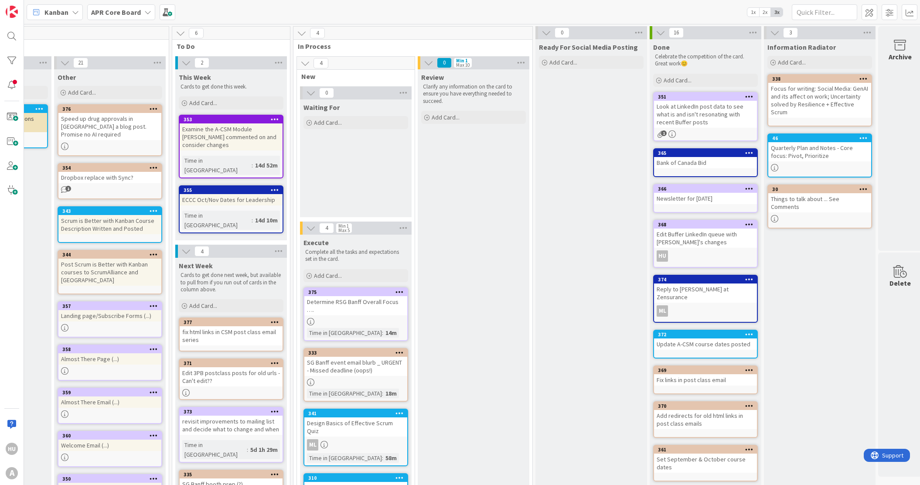
click at [358, 302] on div "Determine RSG Banff Overall Focus …." at bounding box center [356, 305] width 103 height 19
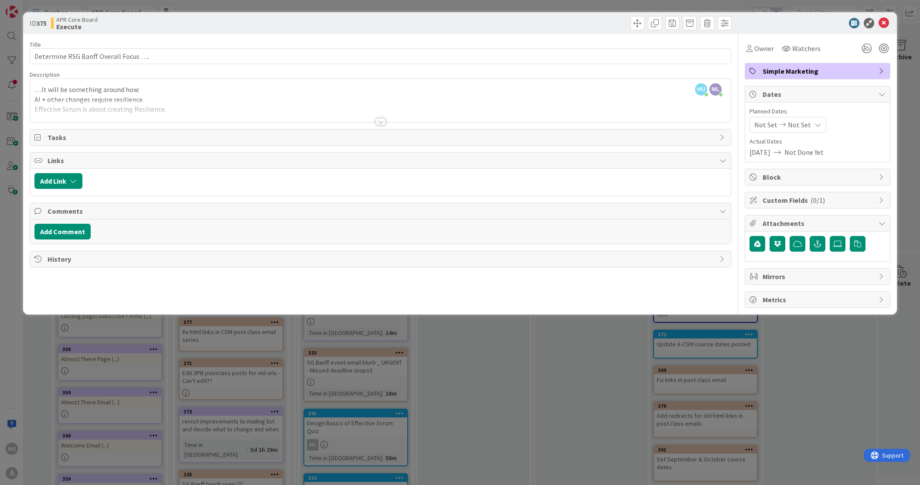
drag, startPoint x: 381, startPoint y: 122, endPoint x: 375, endPoint y: 148, distance: 26.5
click at [375, 148] on div "Title 36 / 128 Determine RSG Banff Overall Focus …. Description [PERSON_NAME] j…" at bounding box center [381, 171] width 702 height 274
click at [382, 123] on div at bounding box center [381, 121] width 10 height 7
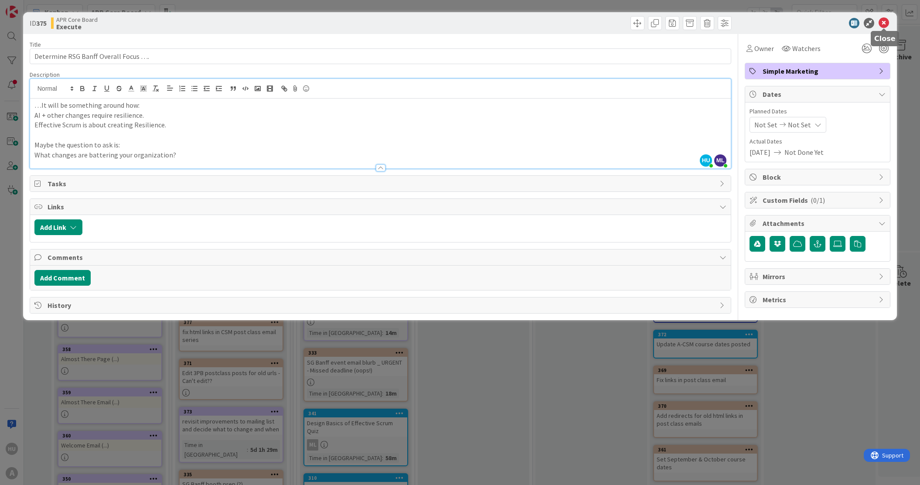
click at [883, 24] on icon at bounding box center [884, 23] width 10 height 10
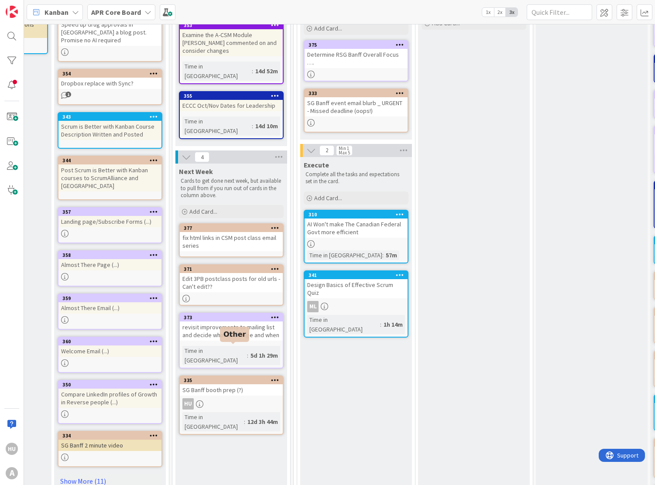
scroll to position [88, 548]
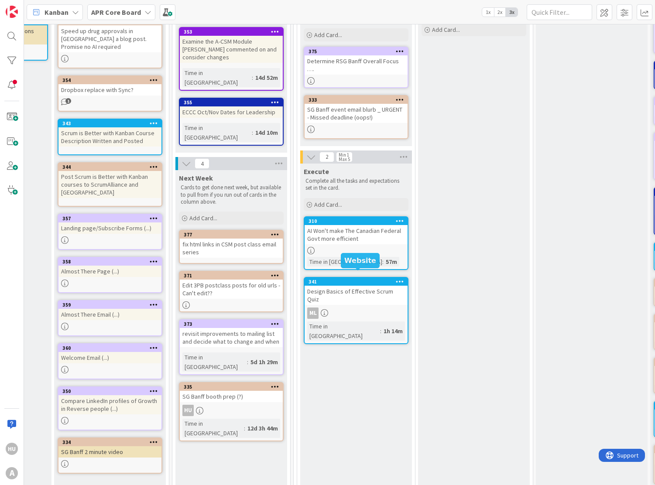
click at [353, 286] on div "Design Basics of Effective Scrum Quiz" at bounding box center [356, 295] width 103 height 19
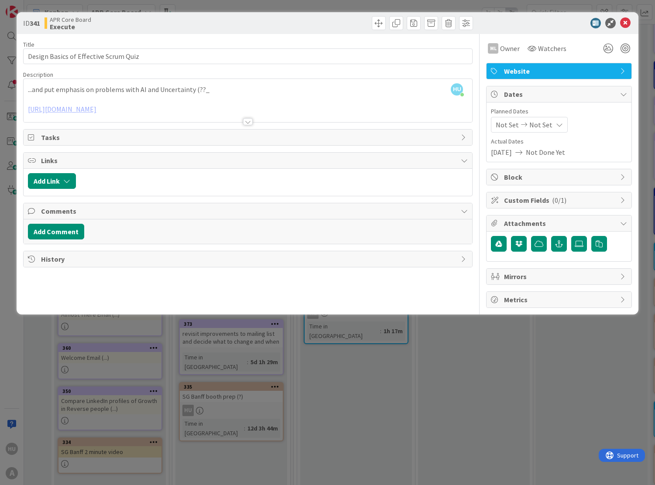
click at [247, 123] on div at bounding box center [248, 121] width 10 height 7
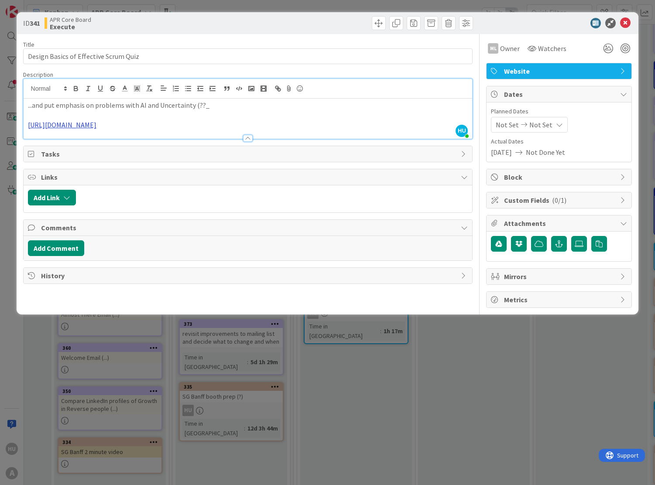
click at [96, 127] on link "[URL][DOMAIN_NAME]" at bounding box center [62, 124] width 68 height 9
click at [237, 141] on link "[URL][DOMAIN_NAME]" at bounding box center [220, 141] width 60 height 11
click at [626, 25] on icon at bounding box center [625, 23] width 10 height 10
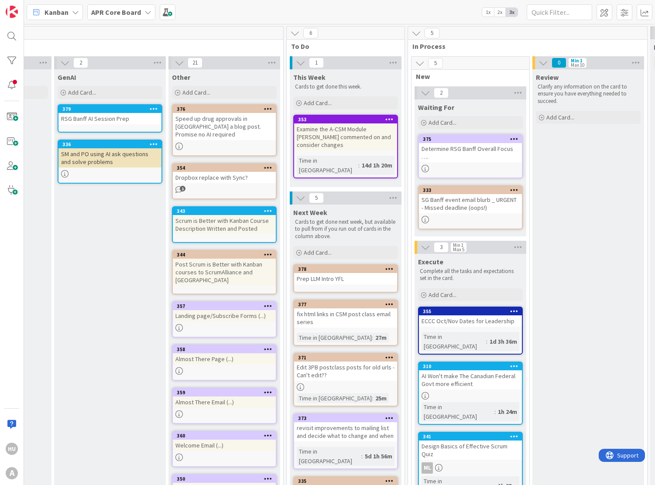
scroll to position [0, 437]
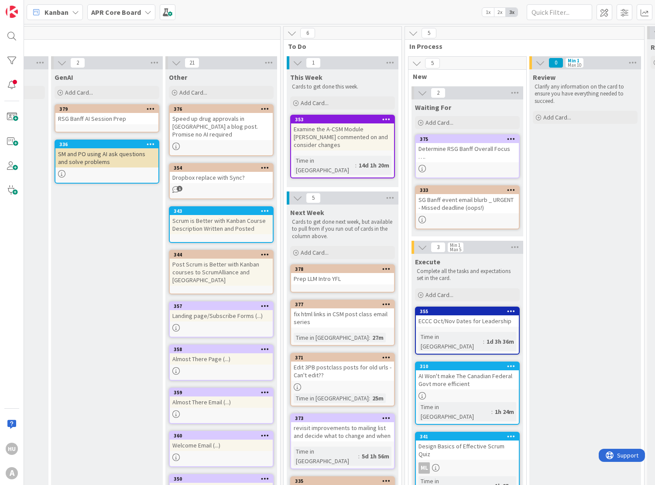
drag, startPoint x: 277, startPoint y: 186, endPoint x: 20, endPoint y: 226, distance: 259.7
